Goal: Task Accomplishment & Management: Manage account settings

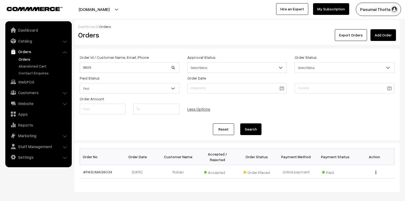
click at [19, 57] on link "Orders" at bounding box center [43, 59] width 53 height 6
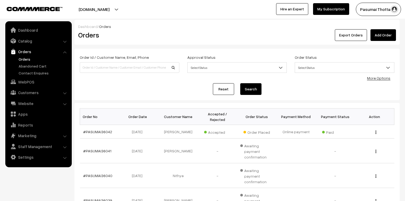
click at [383, 78] on link "More Options" at bounding box center [378, 78] width 23 height 5
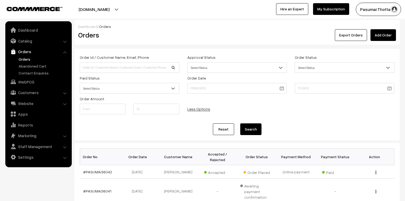
click at [153, 89] on span "Select Status" at bounding box center [129, 88] width 99 height 9
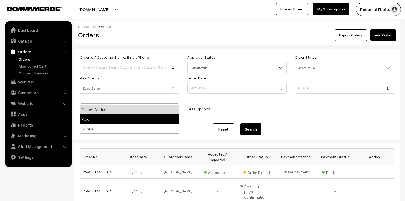
select select "1"
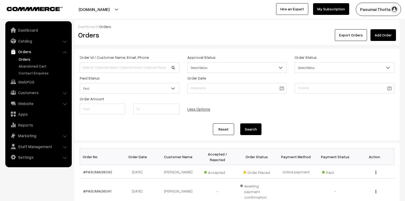
click at [243, 129] on button "Search" at bounding box center [250, 129] width 21 height 12
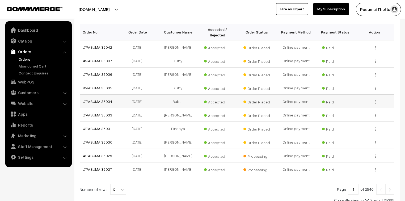
scroll to position [128, 0]
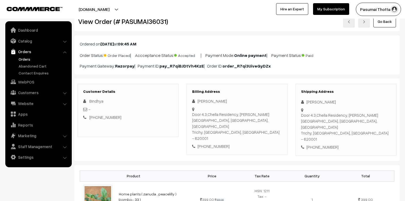
scroll to position [43, 0]
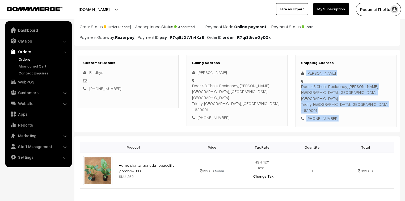
drag, startPoint x: 305, startPoint y: 72, endPoint x: 341, endPoint y: 104, distance: 48.0
click at [341, 104] on div "Shipping Address Bindhya Vignesh Door 4.3,Chella Residency, Baradhi Sadan Salai…" at bounding box center [345, 91] width 101 height 72
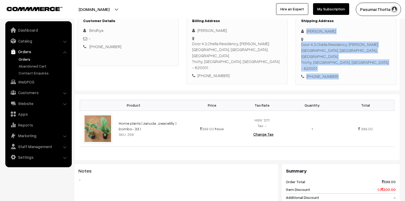
scroll to position [85, 0]
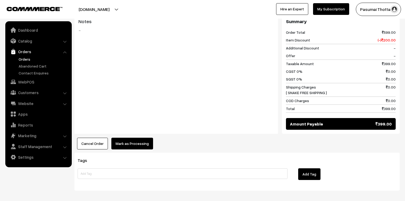
click at [123, 138] on button "Mark as Processing" at bounding box center [132, 144] width 42 height 12
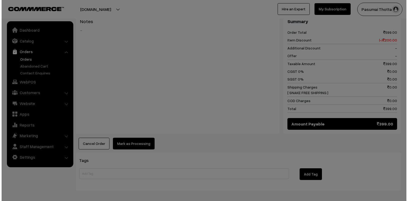
scroll to position [234, 0]
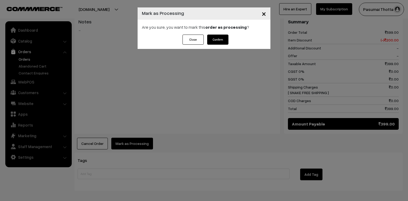
click at [218, 37] on button "Confirm" at bounding box center [217, 40] width 21 height 10
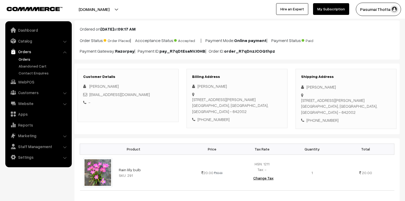
scroll to position [21, 0]
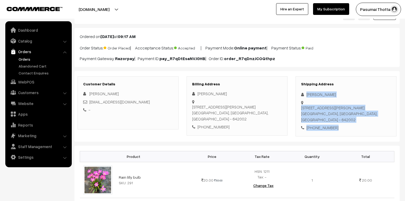
drag, startPoint x: 306, startPoint y: 95, endPoint x: 343, endPoint y: 115, distance: 42.5
click at [343, 115] on div "Shipping Address [PERSON_NAME] [STREET_ADDRESS][PERSON_NAME] [PHONE_NUMBER]" at bounding box center [345, 106] width 101 height 60
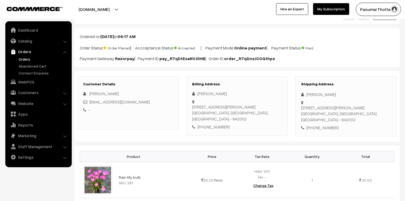
click at [226, 68] on div "Dashboard / orders / View Order View Order (# PASUMAI36030) Go Back Ordered on …" at bounding box center [236, 195] width 325 height 392
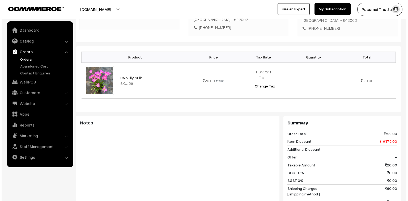
scroll to position [213, 0]
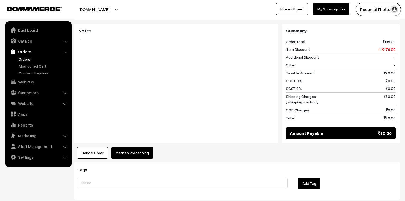
click at [144, 150] on button "Mark as Processing" at bounding box center [132, 153] width 42 height 12
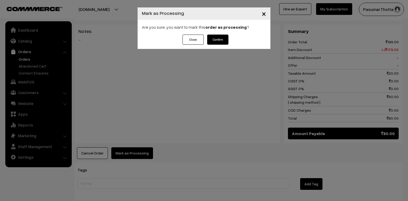
click at [223, 41] on button "Confirm" at bounding box center [217, 40] width 21 height 10
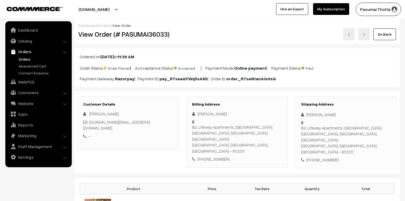
scroll to position [64, 0]
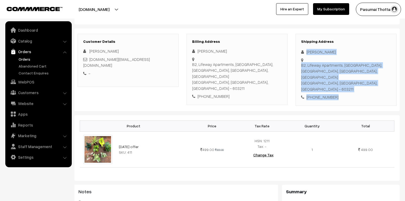
drag, startPoint x: 306, startPoint y: 53, endPoint x: 338, endPoint y: 83, distance: 43.8
click at [338, 83] on div "Shipping Address [PERSON_NAME] [STREET_ADDRESS] [PHONE_NUMBER]" at bounding box center [345, 70] width 101 height 72
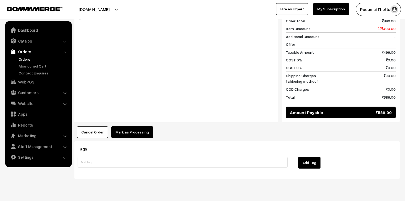
click at [136, 126] on button "Mark as Processing" at bounding box center [132, 132] width 42 height 12
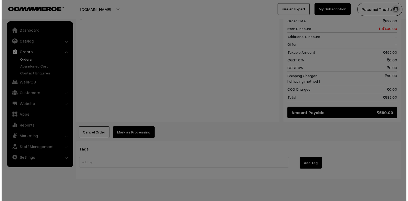
scroll to position [245, 0]
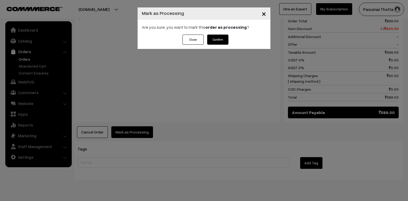
click at [214, 38] on button "Confirm" at bounding box center [217, 40] width 21 height 10
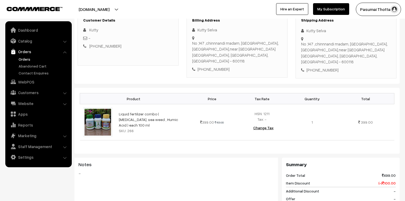
scroll to position [64, 0]
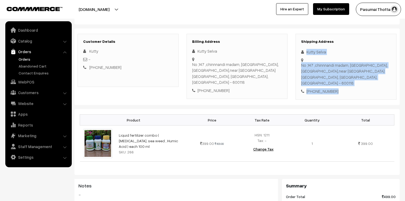
drag, startPoint x: 306, startPoint y: 53, endPoint x: 338, endPoint y: 86, distance: 46.0
click at [338, 86] on div "Shipping Address Kutty Selva No ,147 ,chinnnandi madam, thiruvalluvar street, E…" at bounding box center [345, 67] width 101 height 66
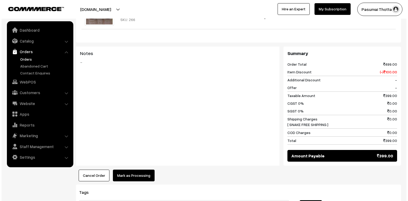
scroll to position [213, 0]
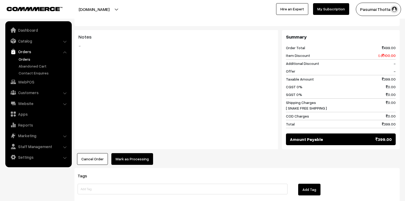
click at [135, 153] on button "Mark as Processing" at bounding box center [132, 159] width 42 height 12
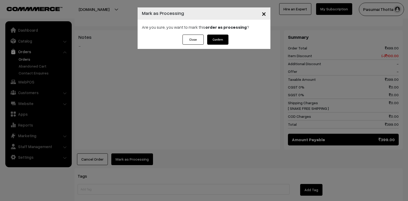
click at [223, 39] on button "Confirm" at bounding box center [217, 40] width 21 height 10
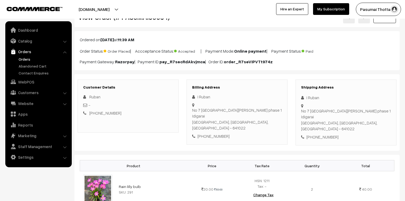
scroll to position [43, 0]
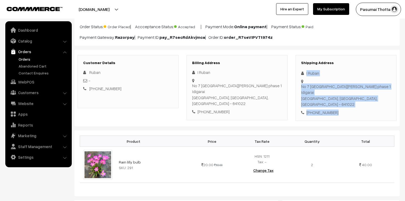
drag, startPoint x: 305, startPoint y: 73, endPoint x: 337, endPoint y: 99, distance: 41.4
click at [337, 99] on div "Shipping Address I Ruban No 7 Sri Saravana garden phase 1 Idigarai Coimbatore, …" at bounding box center [345, 88] width 101 height 66
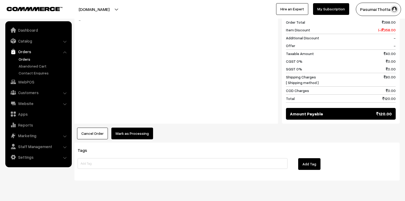
click at [132, 128] on button "Mark as Processing" at bounding box center [132, 134] width 42 height 12
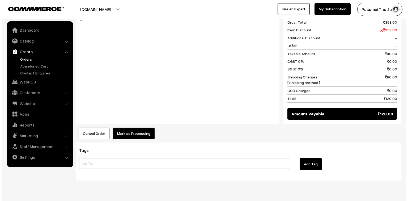
scroll to position [239, 0]
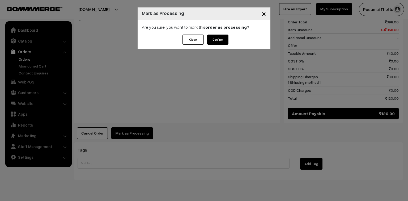
click at [209, 41] on button "Confirm" at bounding box center [217, 40] width 21 height 10
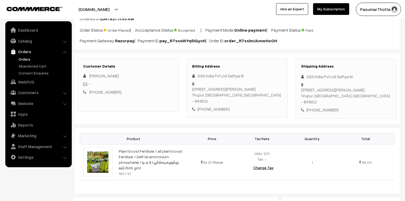
scroll to position [21, 0]
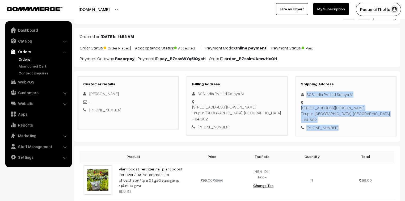
drag, startPoint x: 306, startPoint y: 95, endPoint x: 337, endPoint y: 118, distance: 39.2
click at [337, 118] on div "Shipping Address SGS India Pvt Ltd Sathya M [STREET_ADDRESS][PERSON_NAME] [PHON…" at bounding box center [345, 106] width 101 height 60
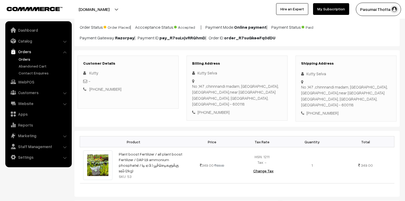
scroll to position [21, 0]
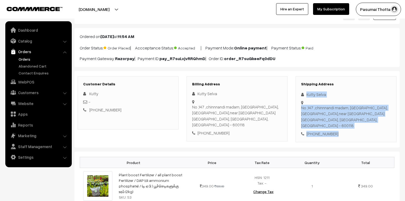
drag, startPoint x: 306, startPoint y: 94, endPoint x: 339, endPoint y: 129, distance: 47.8
click at [339, 129] on div "Shipping Address Kutty Selva No ,147 ,chinnnandi madam, thiruvalluvar street, E…" at bounding box center [345, 109] width 101 height 66
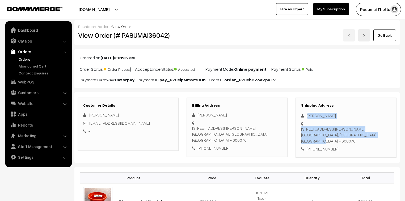
drag, startPoint x: 307, startPoint y: 116, endPoint x: 337, endPoint y: 129, distance: 31.9
click at [337, 128] on div "Shipping Address Saravana Kumar 6 4th Street Guruswamy Nagar Anakaputhur, 6/1 C…" at bounding box center [345, 128] width 101 height 60
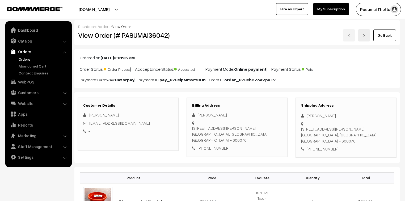
click at [339, 146] on div "+91 6382567992" at bounding box center [346, 149] width 90 height 6
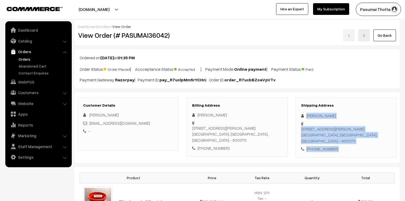
drag, startPoint x: 306, startPoint y: 115, endPoint x: 342, endPoint y: 141, distance: 44.8
click at [342, 141] on div "Shipping Address Saravana Kumar 6 4th Street Guruswamy Nagar Anakaputhur, 6/1 C…" at bounding box center [345, 128] width 101 height 60
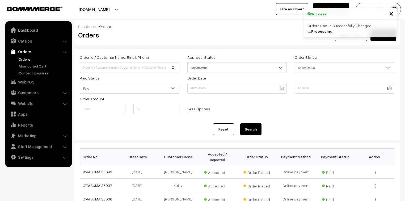
scroll to position [128, 0]
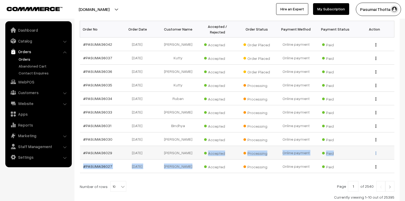
drag, startPoint x: 206, startPoint y: 156, endPoint x: 207, endPoint y: 152, distance: 4.4
click at [207, 152] on tbody "#PASUMAI36042 [DATE] [PERSON_NAME] Accepted Order Placed Paid View Kutty Paid" at bounding box center [237, 105] width 314 height 136
click at [62, 125] on link "Reports" at bounding box center [38, 125] width 63 height 10
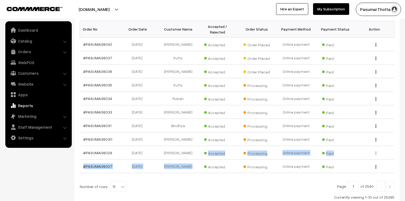
click at [62, 125] on link "Staff Management" at bounding box center [38, 127] width 63 height 10
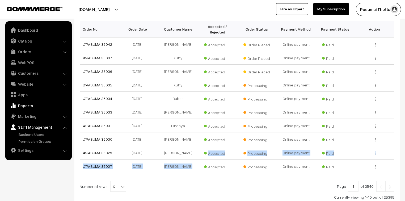
click at [62, 125] on link "Staff Management" at bounding box center [38, 127] width 63 height 10
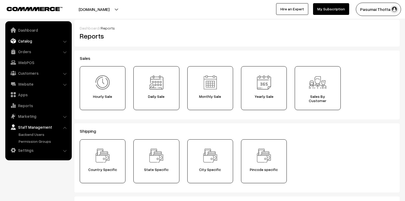
click at [26, 40] on link "Catalog" at bounding box center [38, 41] width 63 height 10
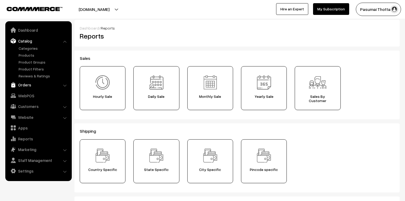
click at [25, 82] on link "Orders" at bounding box center [38, 85] width 63 height 10
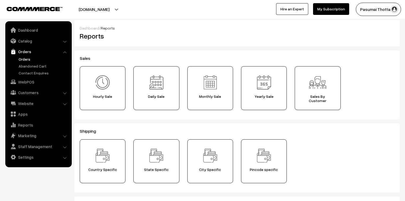
click at [24, 59] on link "Orders" at bounding box center [43, 59] width 53 height 6
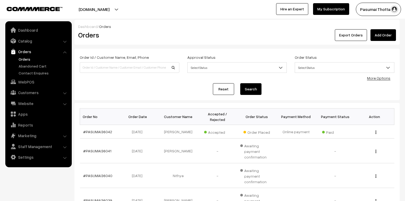
click at [379, 78] on link "More Options" at bounding box center [378, 78] width 23 height 5
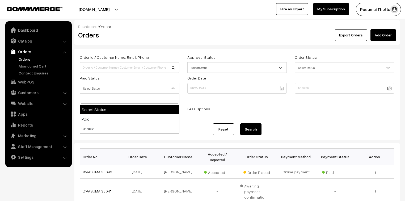
click at [102, 89] on span "Select Status" at bounding box center [129, 88] width 99 height 9
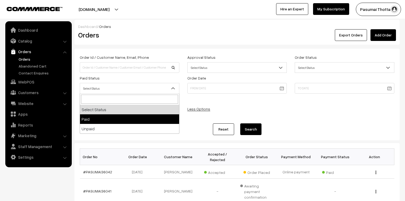
select select "1"
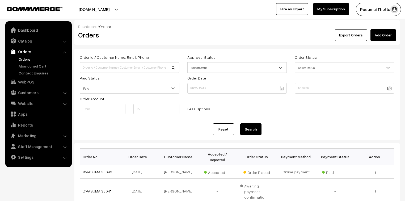
click at [243, 131] on button "Search" at bounding box center [250, 129] width 21 height 12
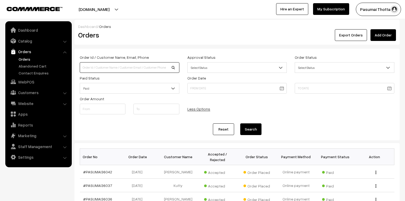
click at [115, 68] on input at bounding box center [130, 67] width 100 height 11
type input "36022"
click at [240, 123] on button "Search" at bounding box center [250, 129] width 21 height 12
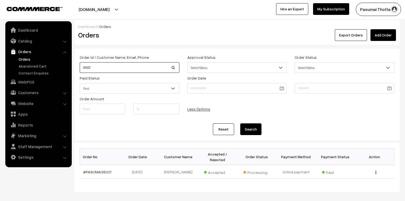
click at [91, 69] on input "36022" at bounding box center [130, 67] width 100 height 11
type input "36023"
click at [240, 123] on button "Search" at bounding box center [250, 129] width 21 height 12
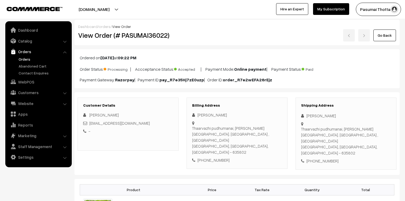
scroll to position [43, 0]
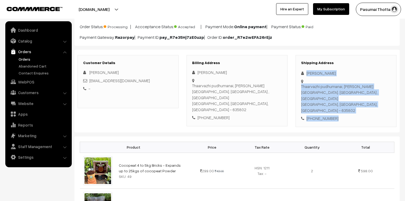
drag, startPoint x: 307, startPoint y: 73, endPoint x: 343, endPoint y: 105, distance: 48.2
click at [343, 105] on div "Shipping Address [PERSON_NAME] Thaarvazhi pudhumanai, [PERSON_NAME][GEOGRAPHIC_…" at bounding box center [345, 91] width 101 height 72
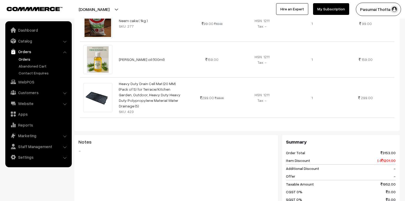
scroll to position [383, 0]
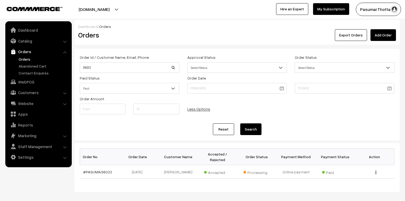
click at [22, 56] on link "Orders" at bounding box center [43, 59] width 53 height 6
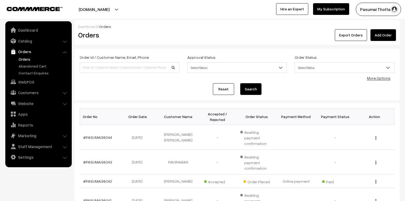
click at [382, 79] on link "More Options" at bounding box center [378, 78] width 23 height 5
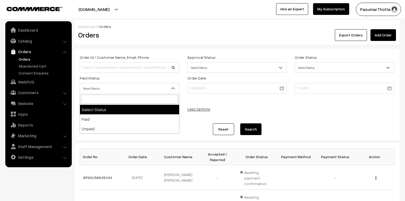
click at [129, 87] on span "Select Status" at bounding box center [129, 88] width 99 height 9
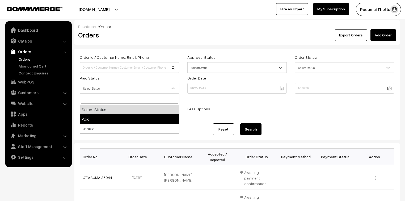
select select "1"
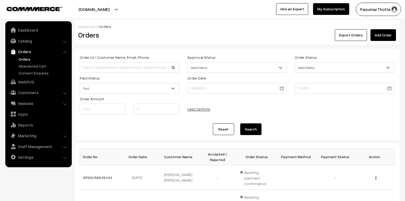
click at [256, 128] on button "Search" at bounding box center [250, 129] width 21 height 12
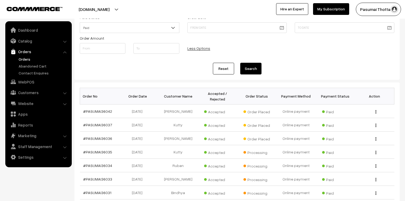
scroll to position [64, 0]
